Goal: Task Accomplishment & Management: Use online tool/utility

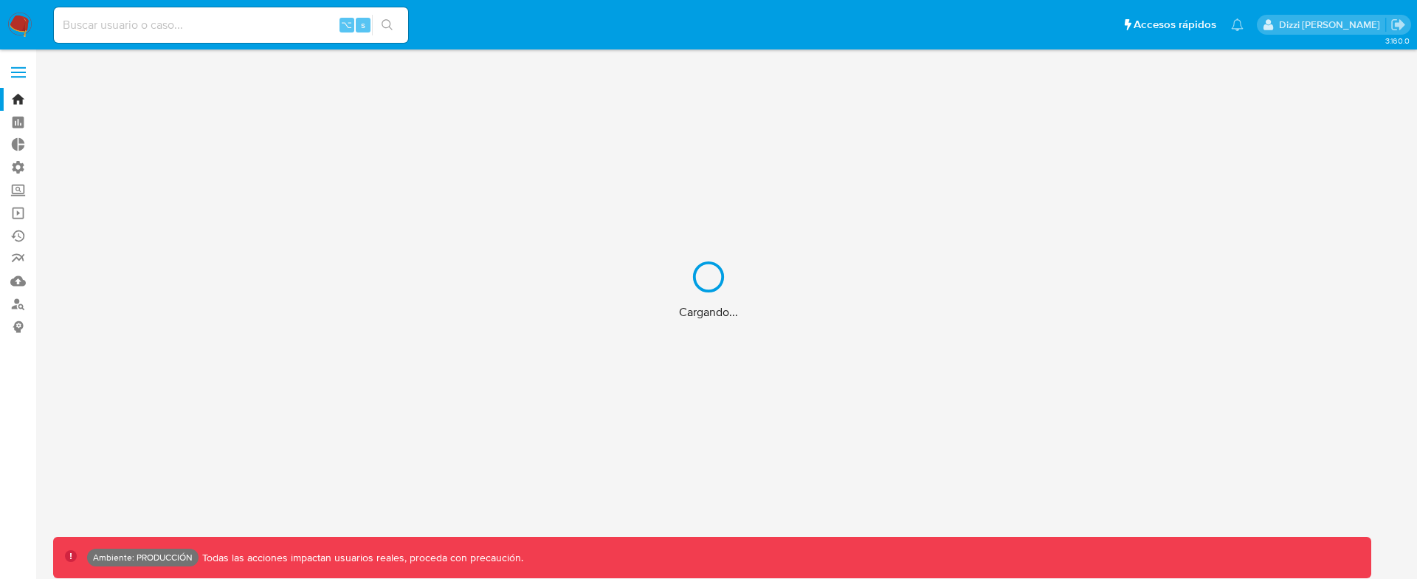
click at [20, 161] on div "Cargando..." at bounding box center [708, 289] width 1417 height 579
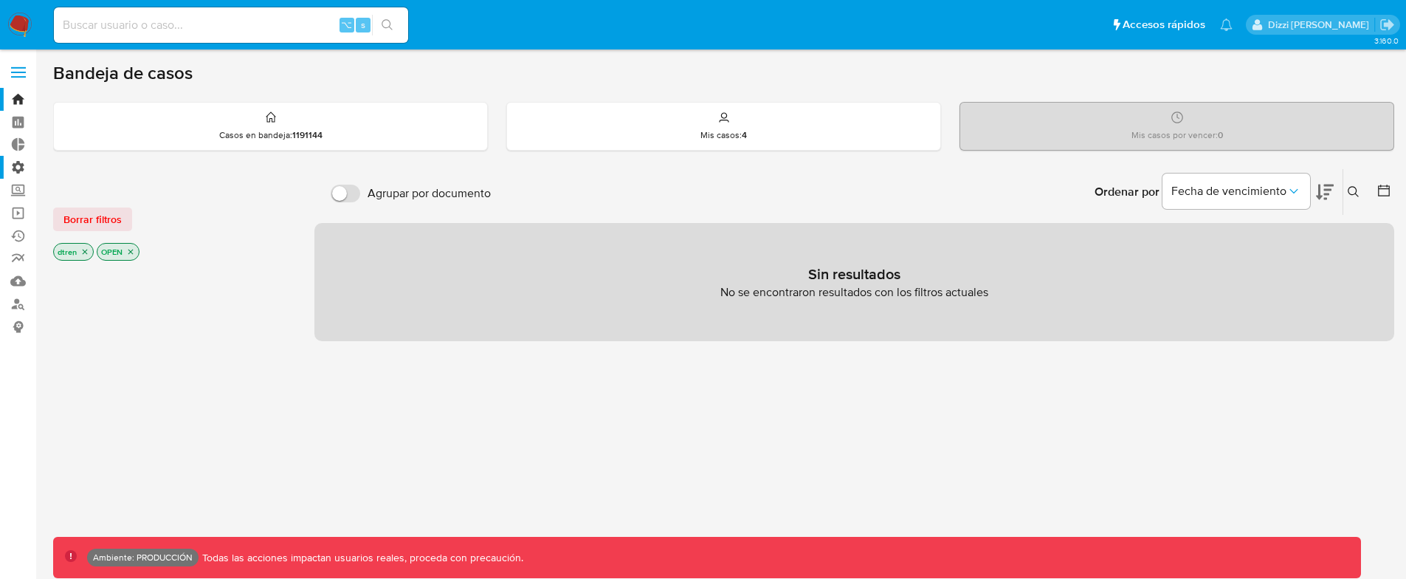
click at [19, 162] on label "Administración" at bounding box center [88, 167] width 176 height 23
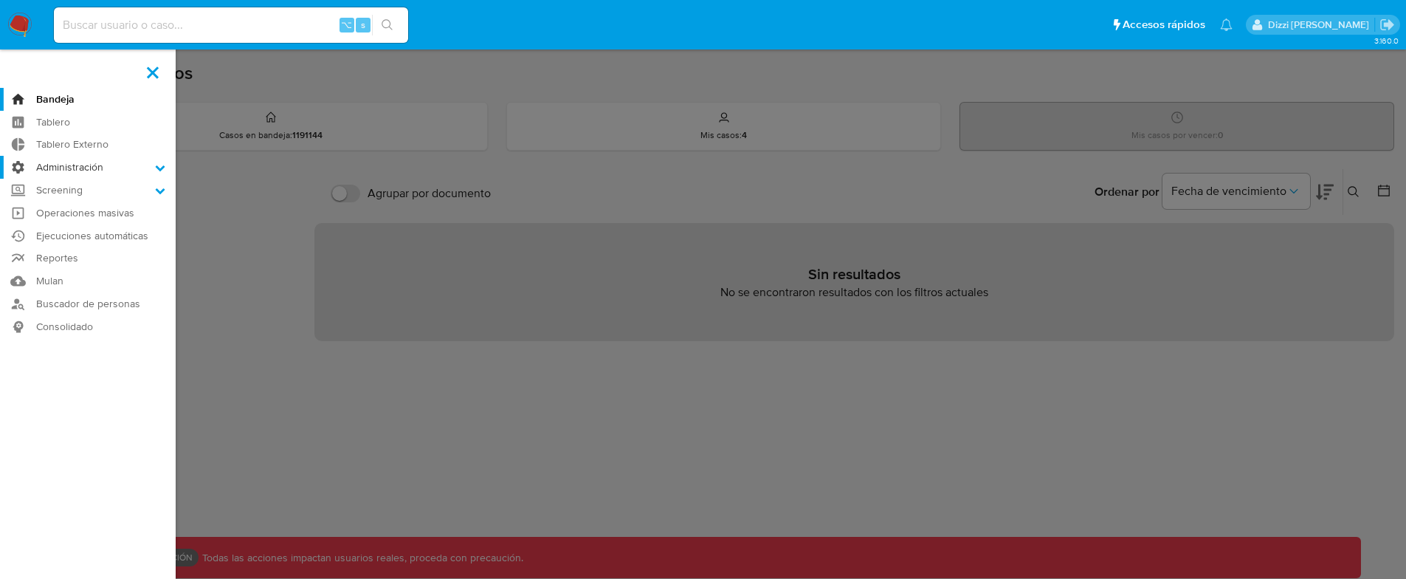
click at [0, 0] on input "Administración" at bounding box center [0, 0] width 0 height 0
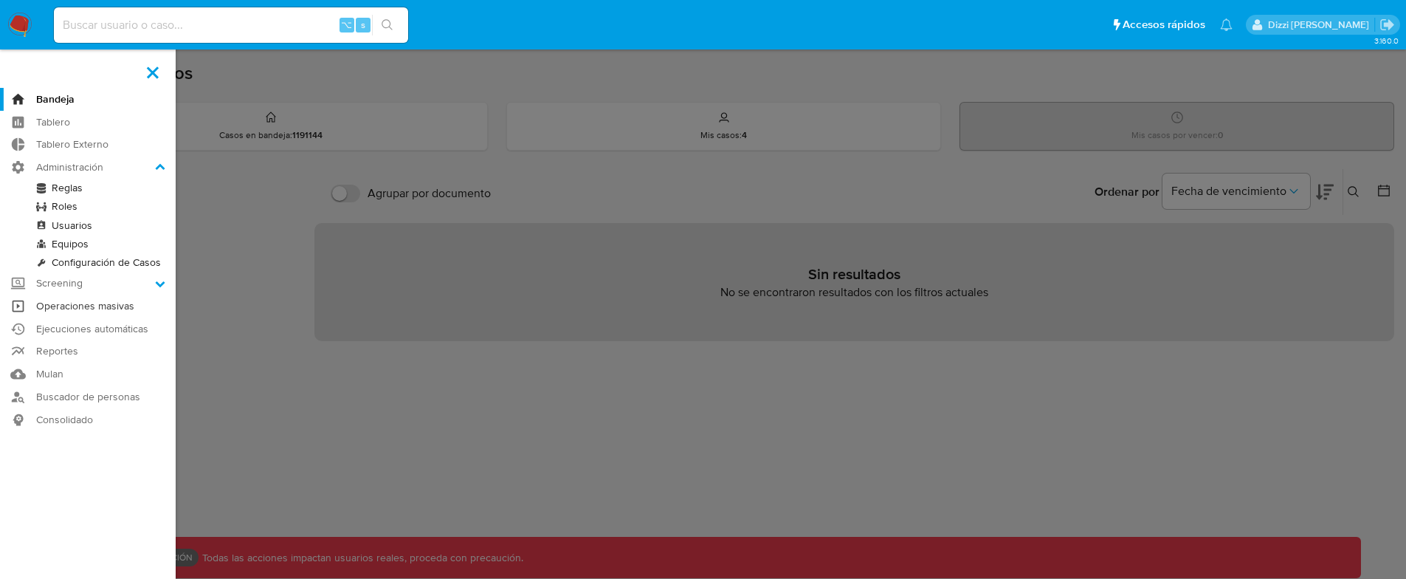
click at [115, 303] on link "Operaciones masivas" at bounding box center [88, 305] width 176 height 23
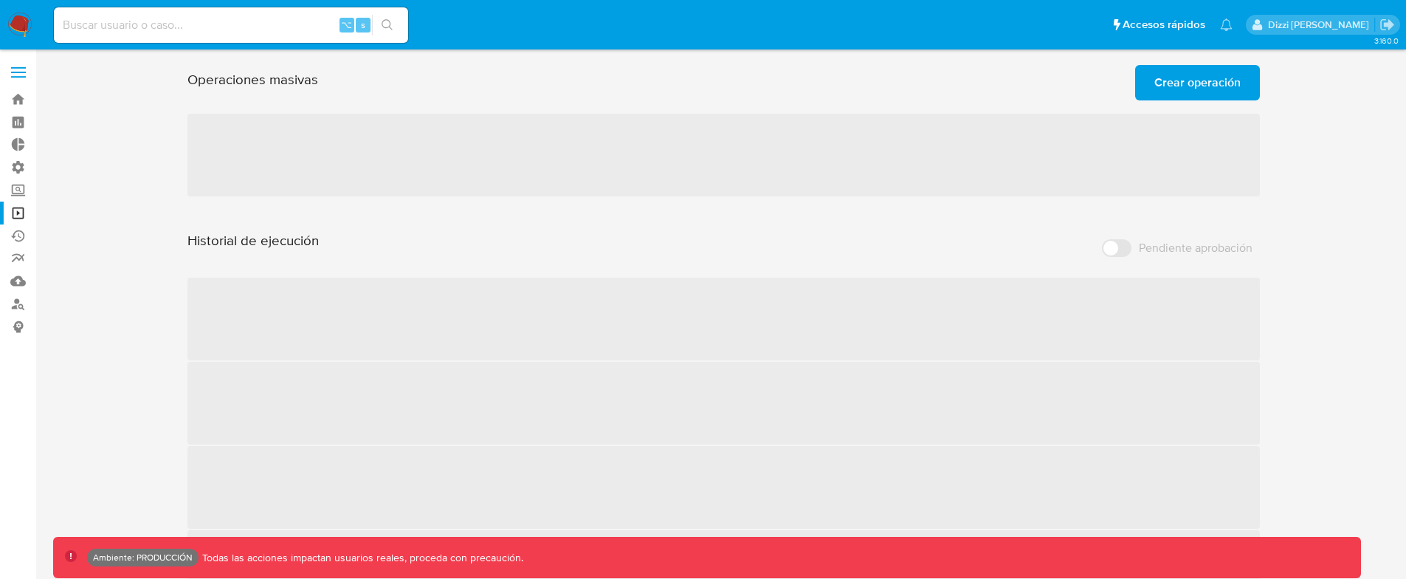
click at [1187, 83] on span "Crear operación" at bounding box center [1197, 82] width 86 height 32
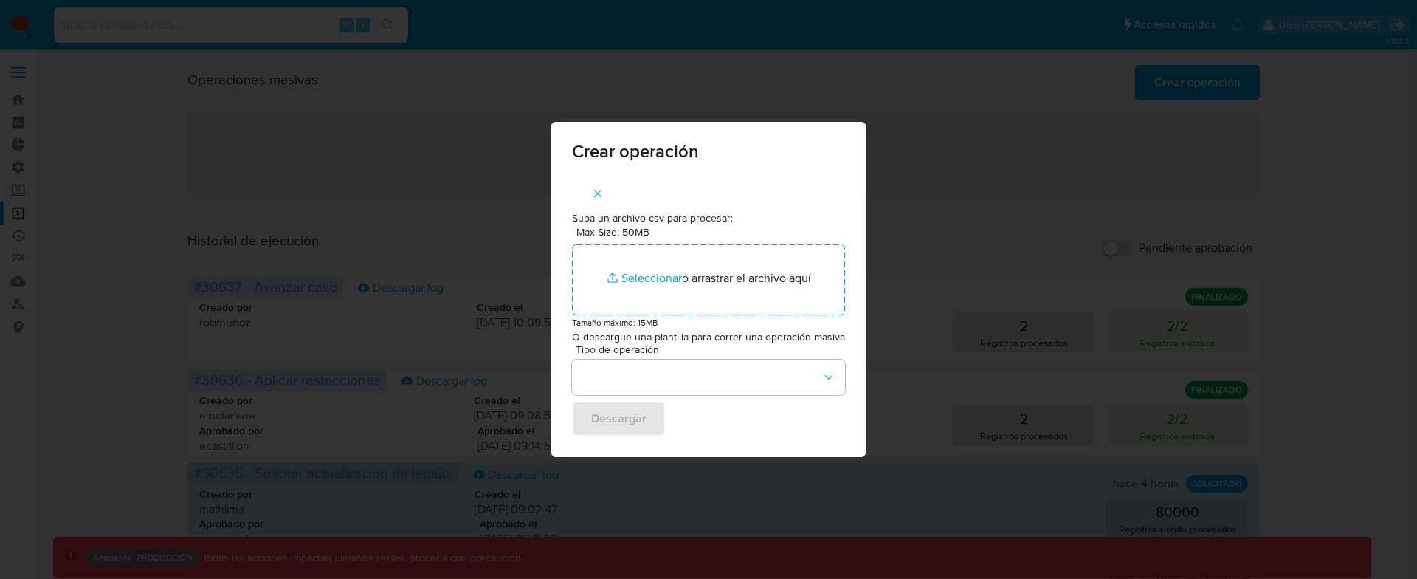
click at [857, 162] on div "Crear operación" at bounding box center [708, 149] width 314 height 54
click at [1012, 134] on div "Crear operación Suba un archivo csv para procesar: Max Size: 50MB Seleccionar a…" at bounding box center [708, 289] width 1417 height 579
